Goal: Transaction & Acquisition: Obtain resource

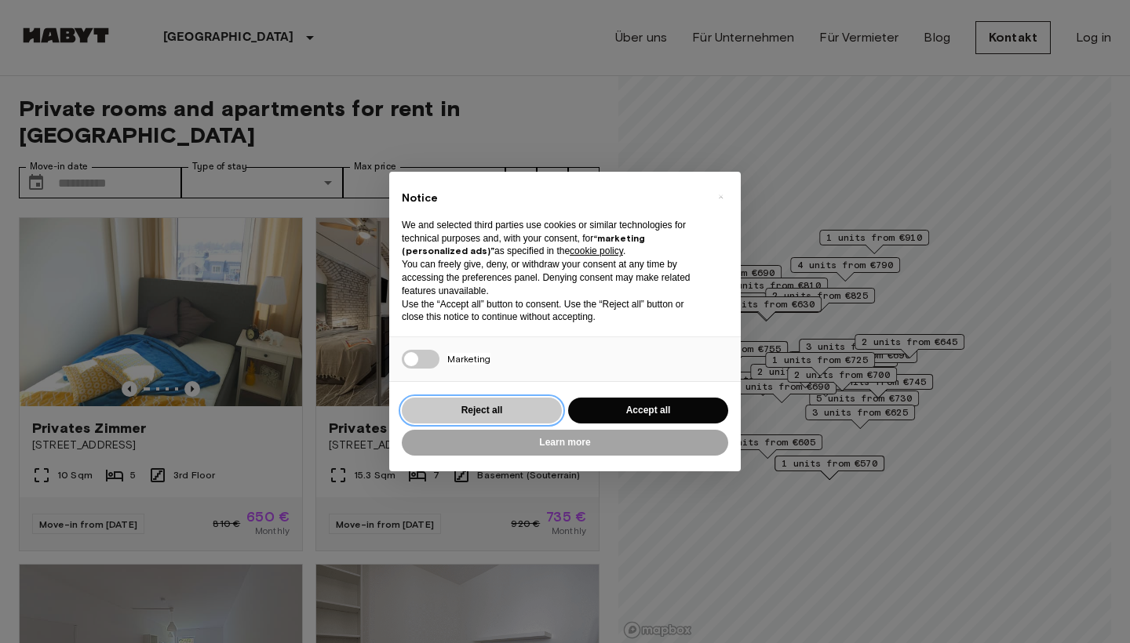
click at [502, 417] on button "Reject all" at bounding box center [482, 411] width 160 height 26
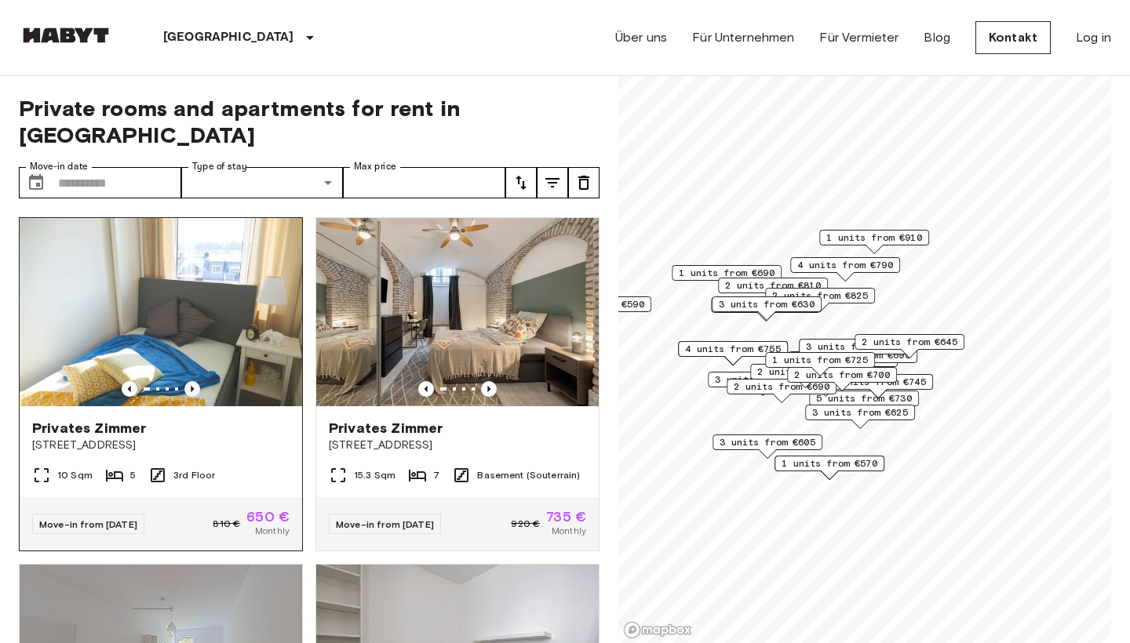
click at [191, 381] on icon "Previous image" at bounding box center [192, 389] width 16 height 16
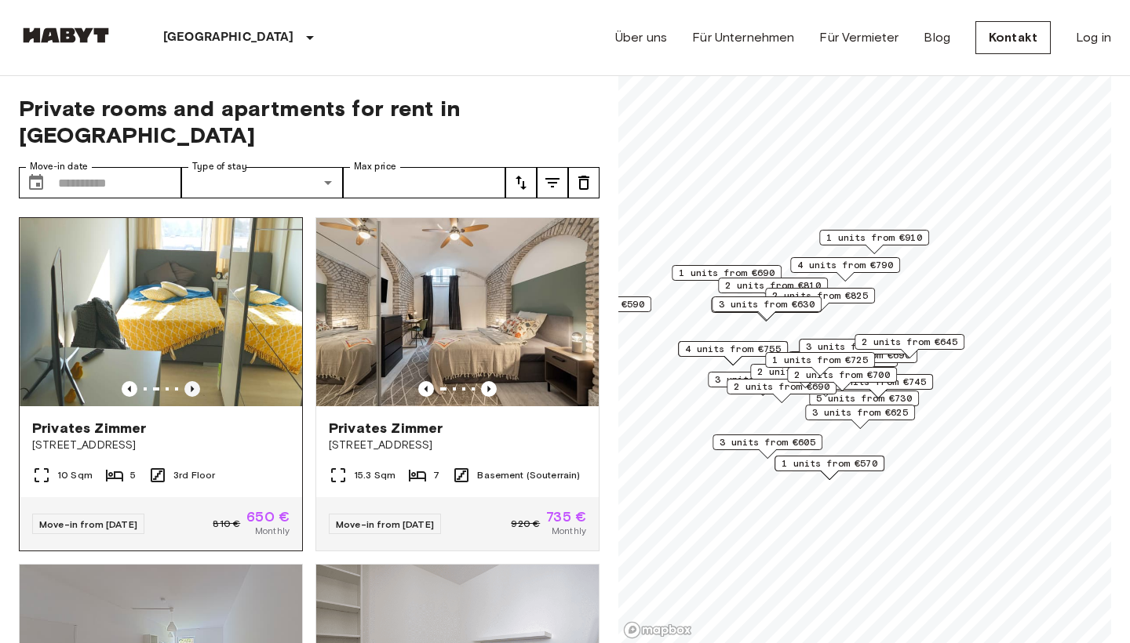
click at [191, 381] on icon "Previous image" at bounding box center [192, 389] width 16 height 16
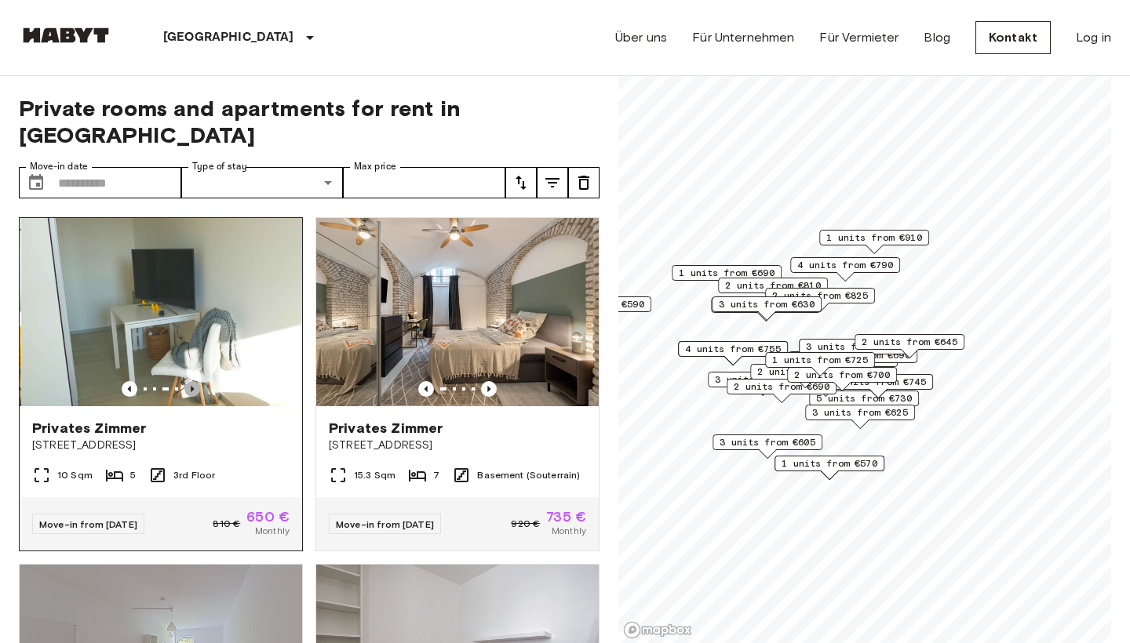
click at [191, 381] on icon "Previous image" at bounding box center [192, 389] width 16 height 16
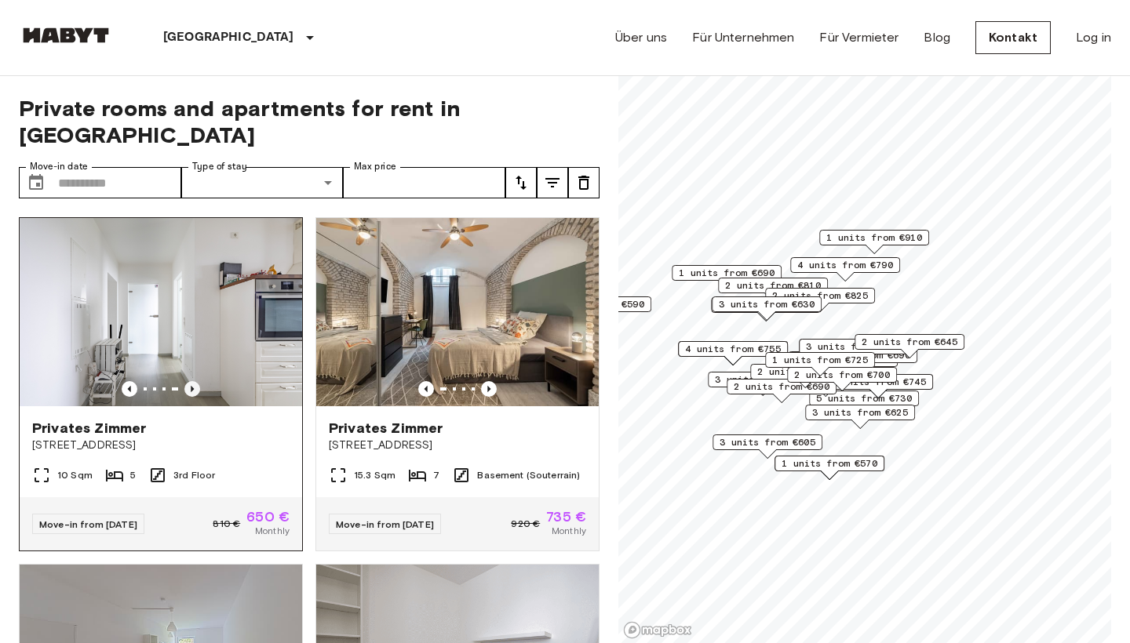
click at [191, 381] on icon "Previous image" at bounding box center [192, 389] width 16 height 16
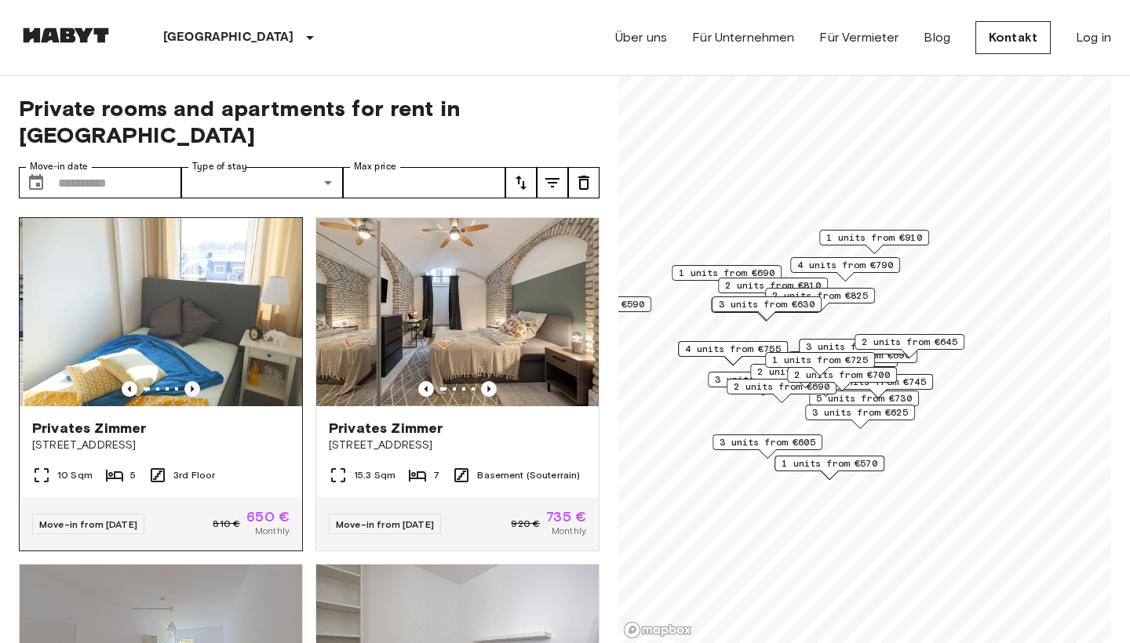
click at [191, 381] on icon "Previous image" at bounding box center [192, 389] width 16 height 16
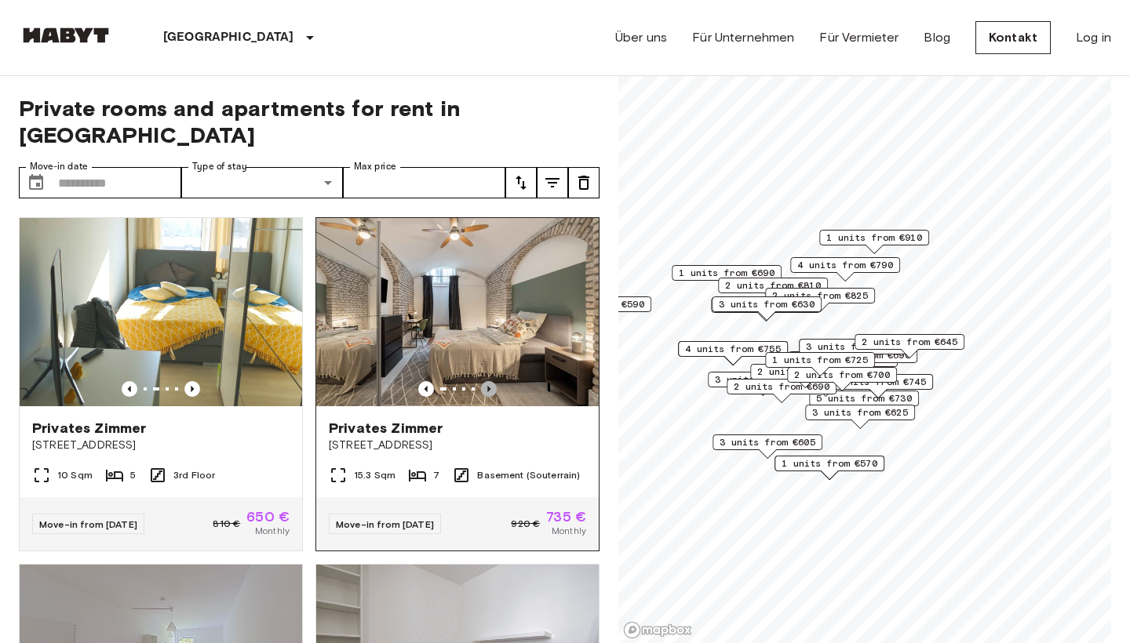
click at [486, 381] on icon "Previous image" at bounding box center [489, 389] width 16 height 16
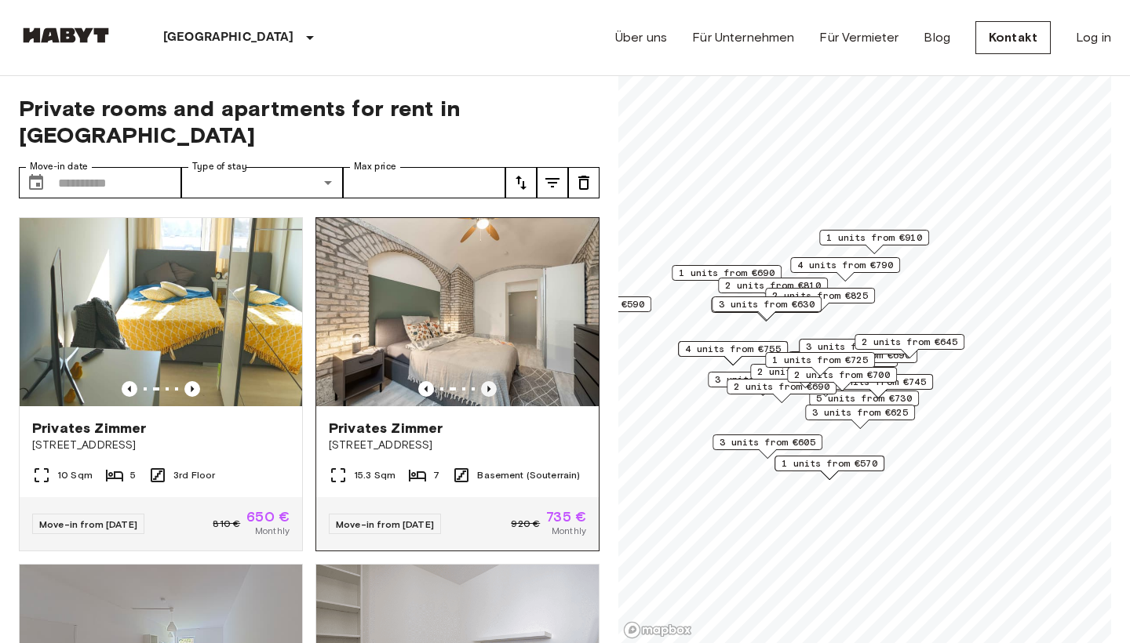
click at [486, 381] on icon "Previous image" at bounding box center [489, 389] width 16 height 16
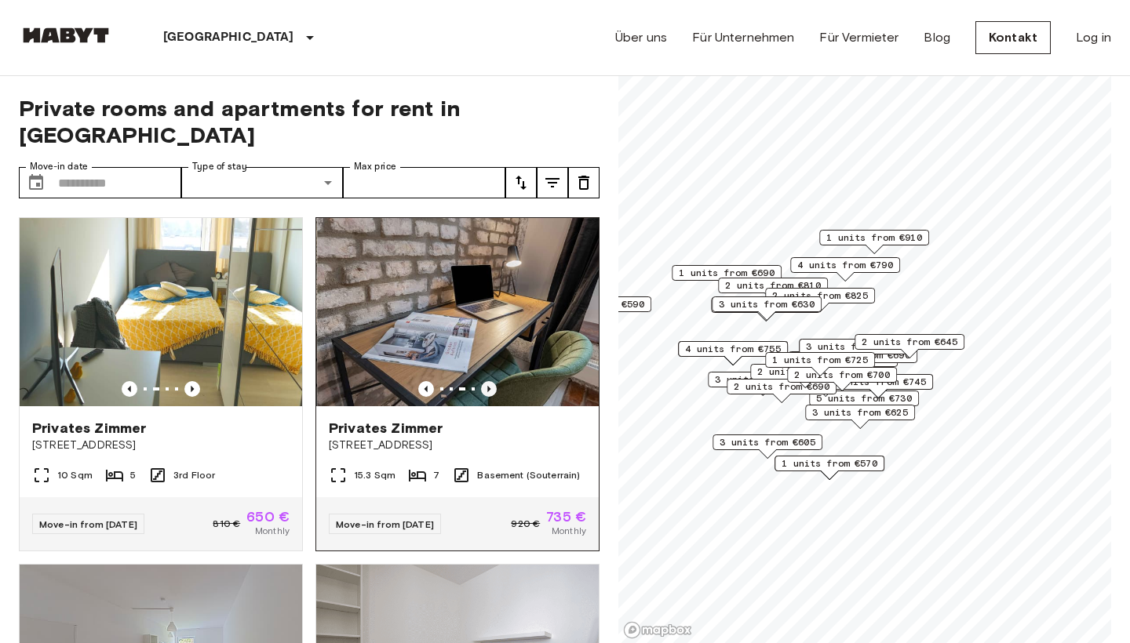
click at [486, 381] on icon "Previous image" at bounding box center [489, 389] width 16 height 16
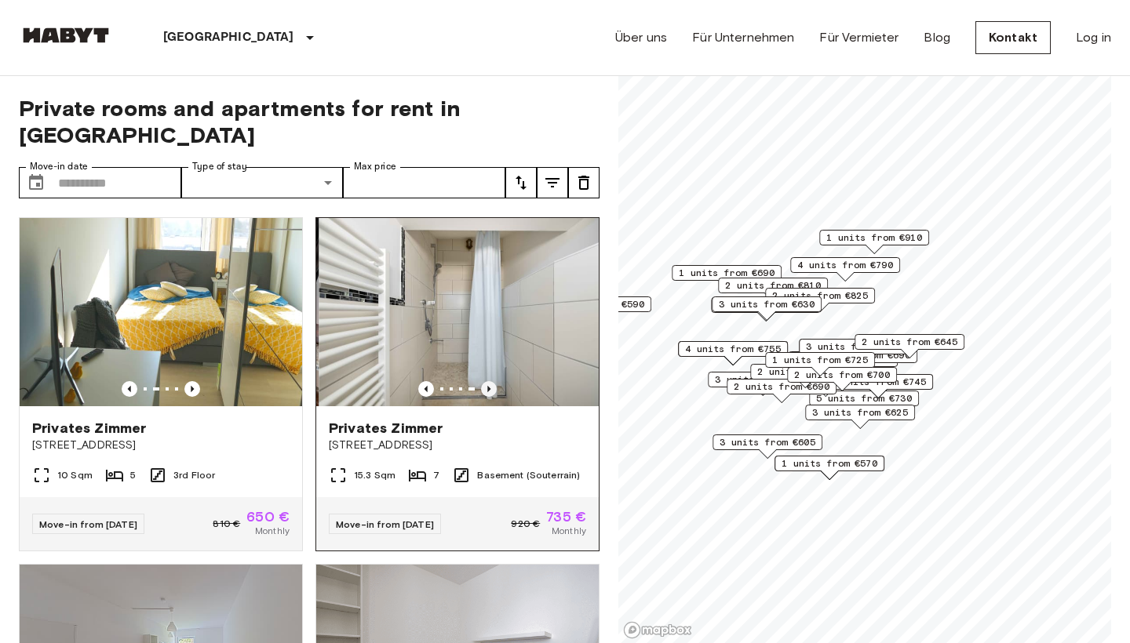
click at [486, 381] on icon "Previous image" at bounding box center [489, 389] width 16 height 16
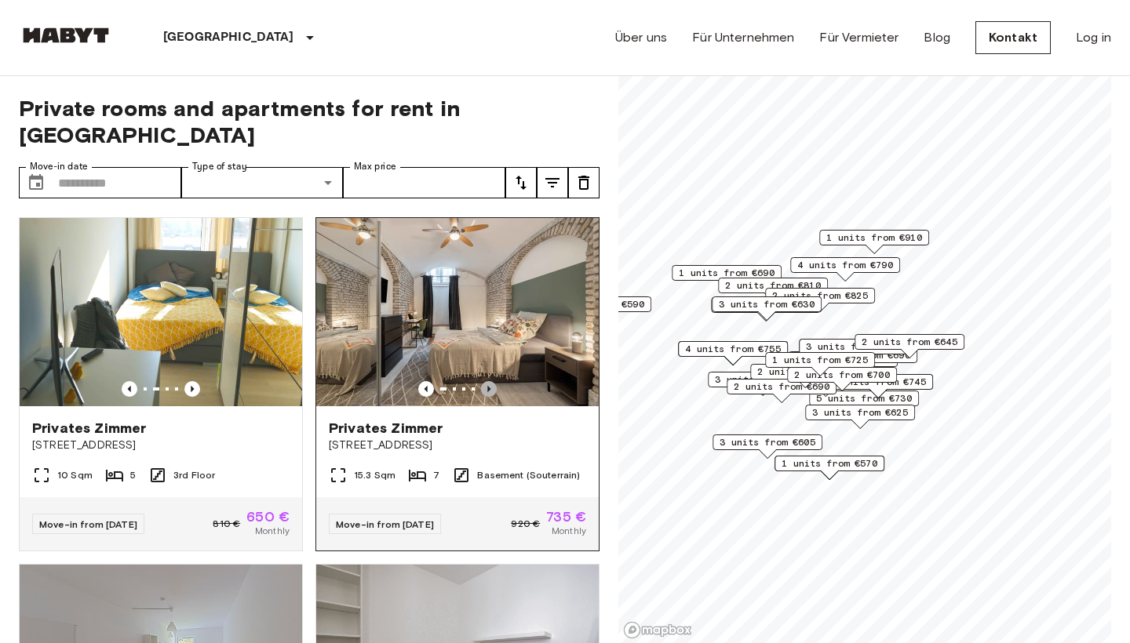
click at [486, 381] on icon "Previous image" at bounding box center [489, 389] width 16 height 16
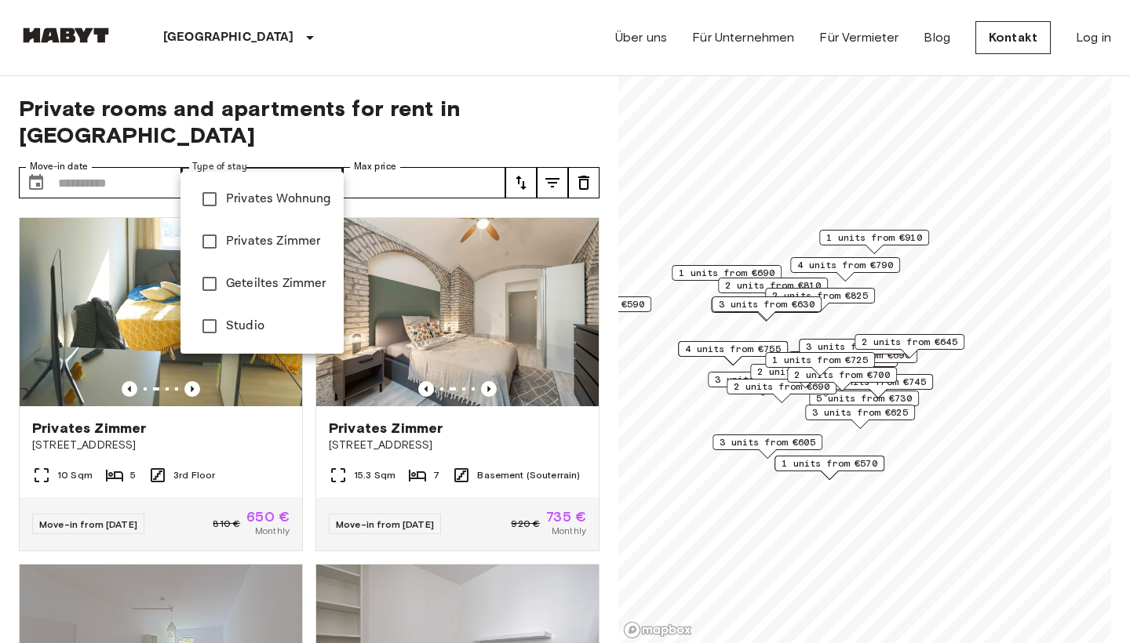
click at [252, 201] on span "Privates Wohnung" at bounding box center [278, 199] width 105 height 19
type input "**********"
